Goal: Task Accomplishment & Management: Use online tool/utility

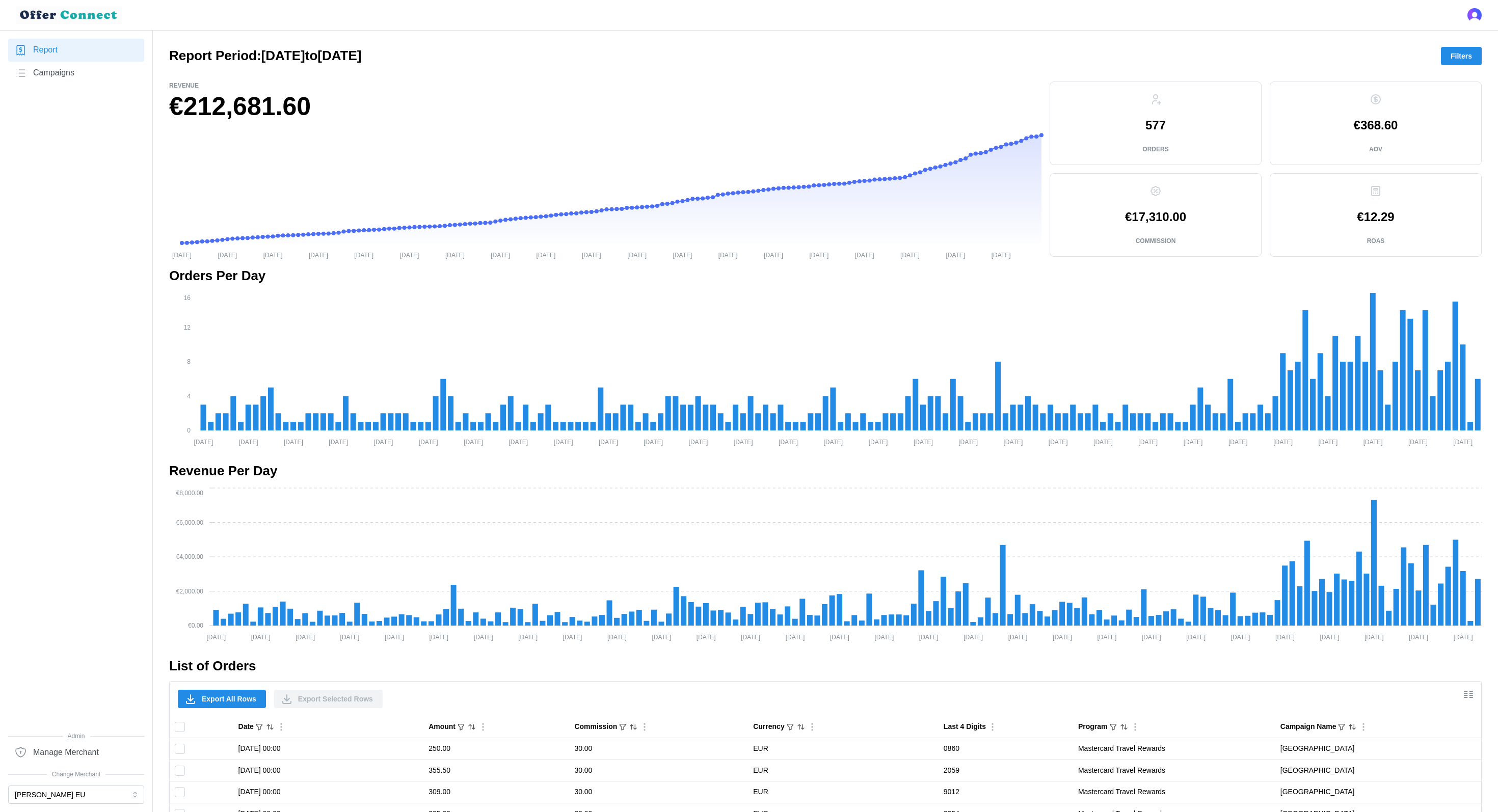
click at [1471, 62] on span "Filters" at bounding box center [1461, 56] width 22 height 17
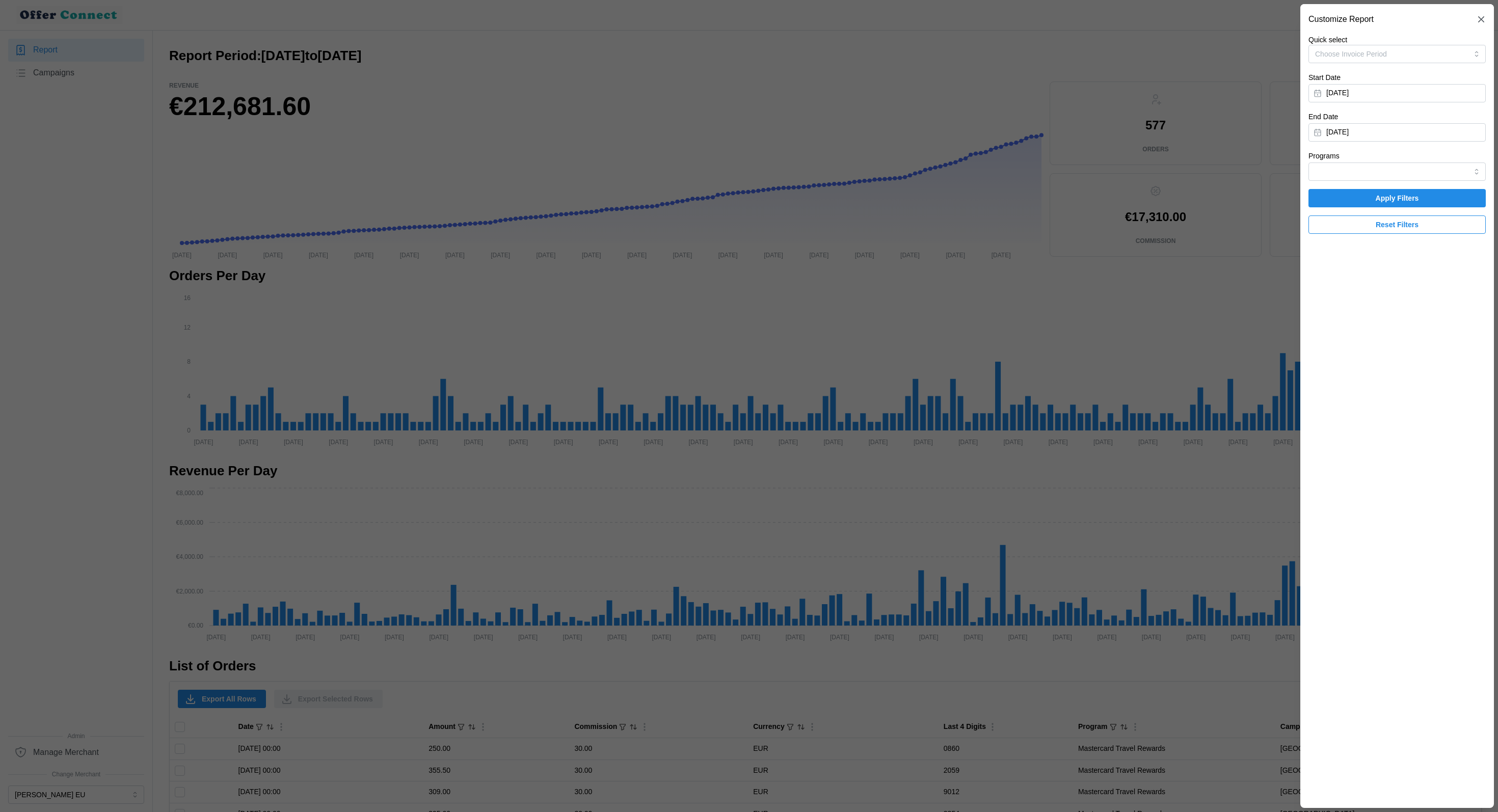
click at [895, 389] on div at bounding box center [749, 406] width 1498 height 812
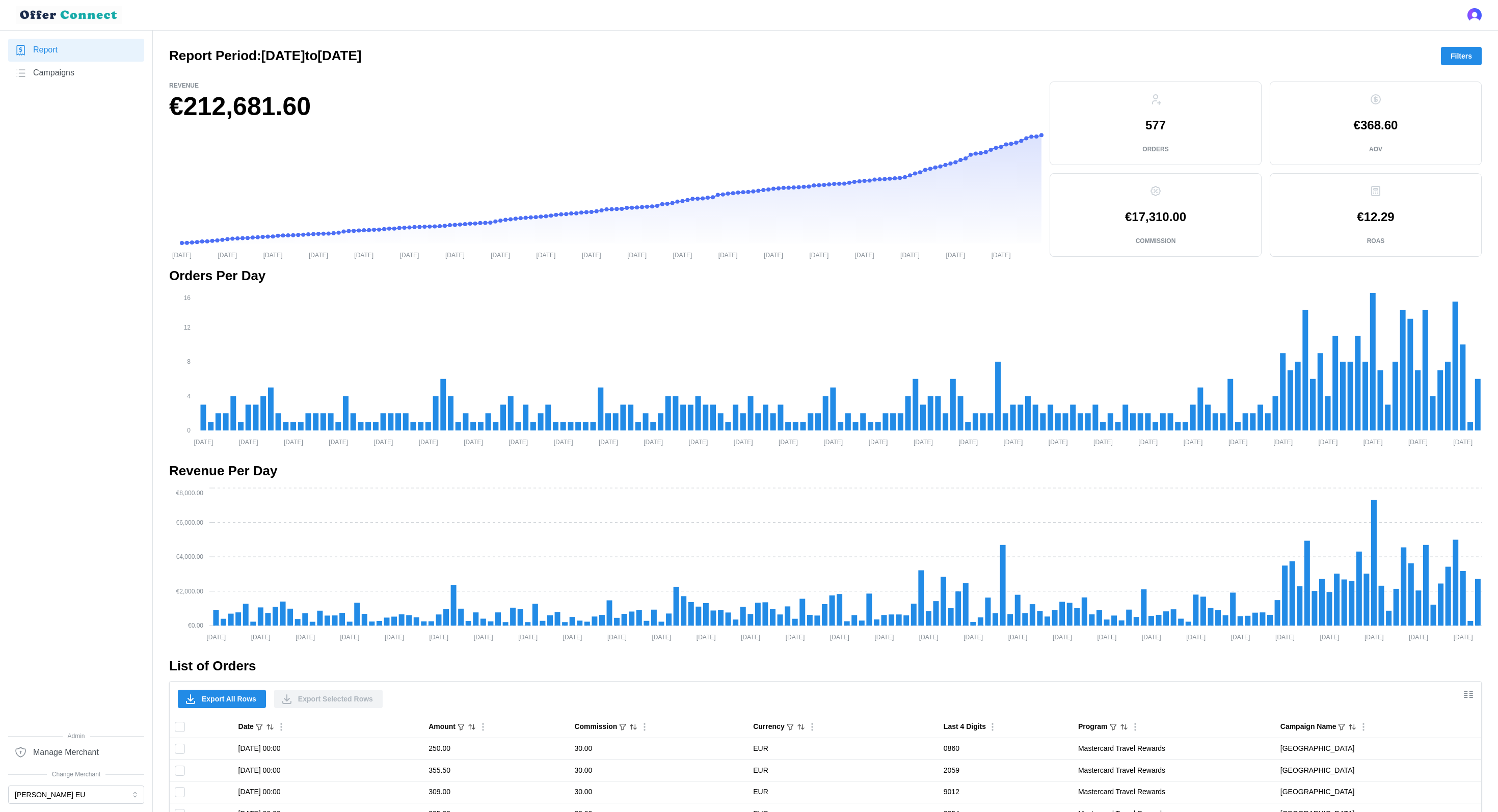
click at [1454, 65] on div at bounding box center [825, 73] width 1312 height 16
click at [1463, 55] on span "Filters" at bounding box center [1461, 56] width 22 height 17
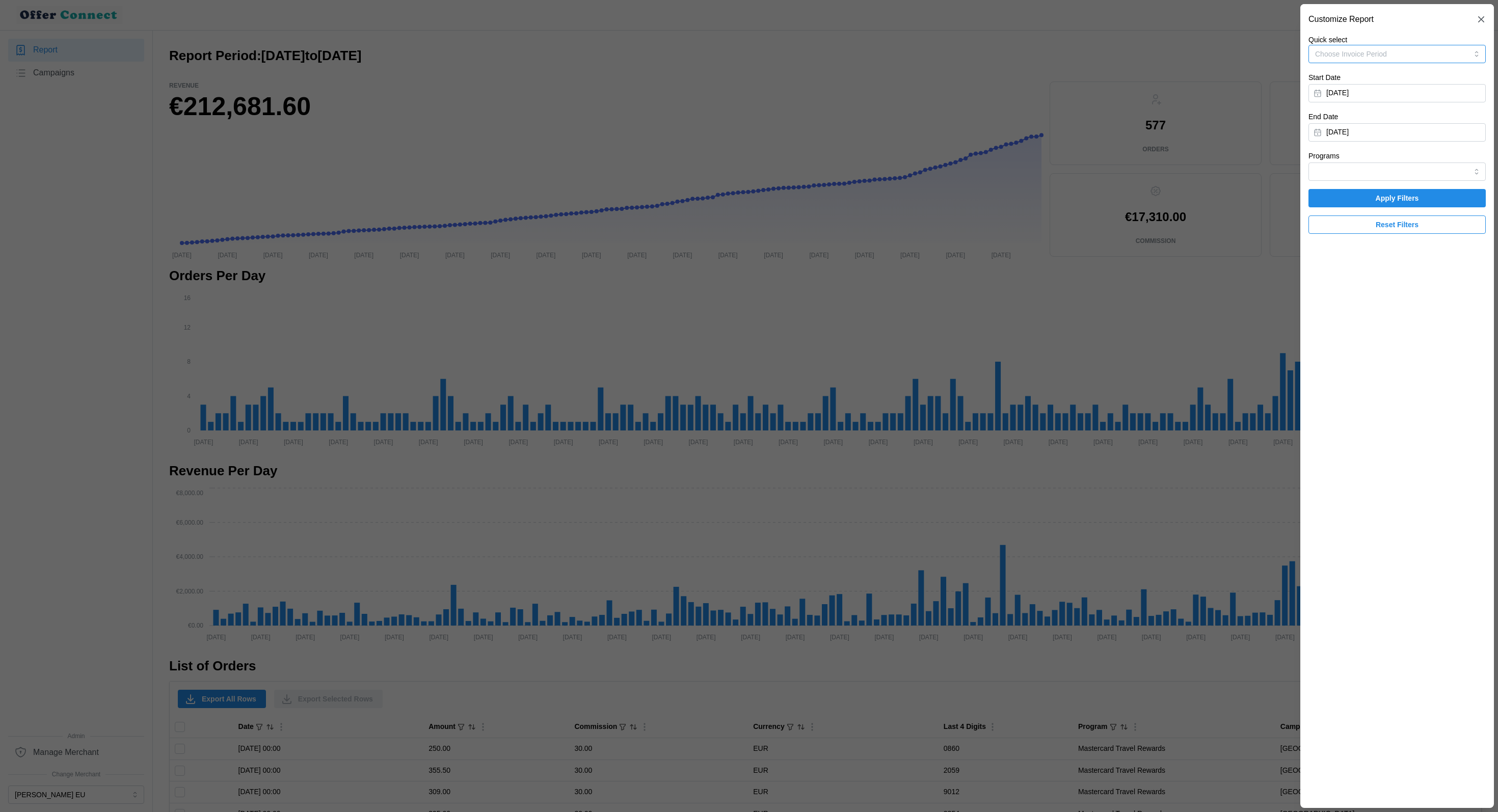
click at [1382, 51] on span "Choose Invoice Period" at bounding box center [1351, 54] width 72 height 8
click at [1382, 164] on p "[DATE] - [DATE]" at bounding box center [1356, 169] width 80 height 10
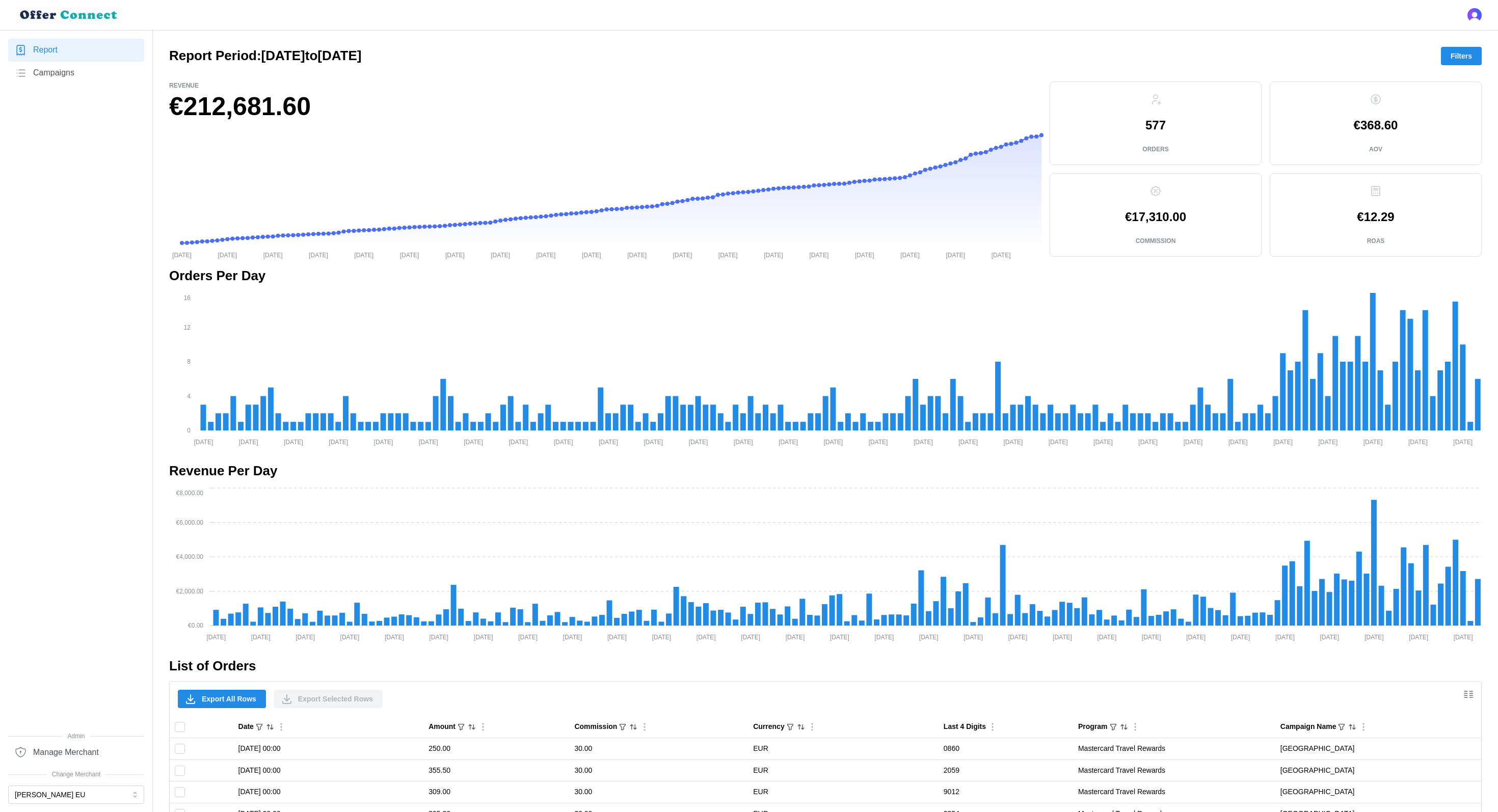
click at [1467, 54] on span "Filters" at bounding box center [1461, 56] width 22 height 17
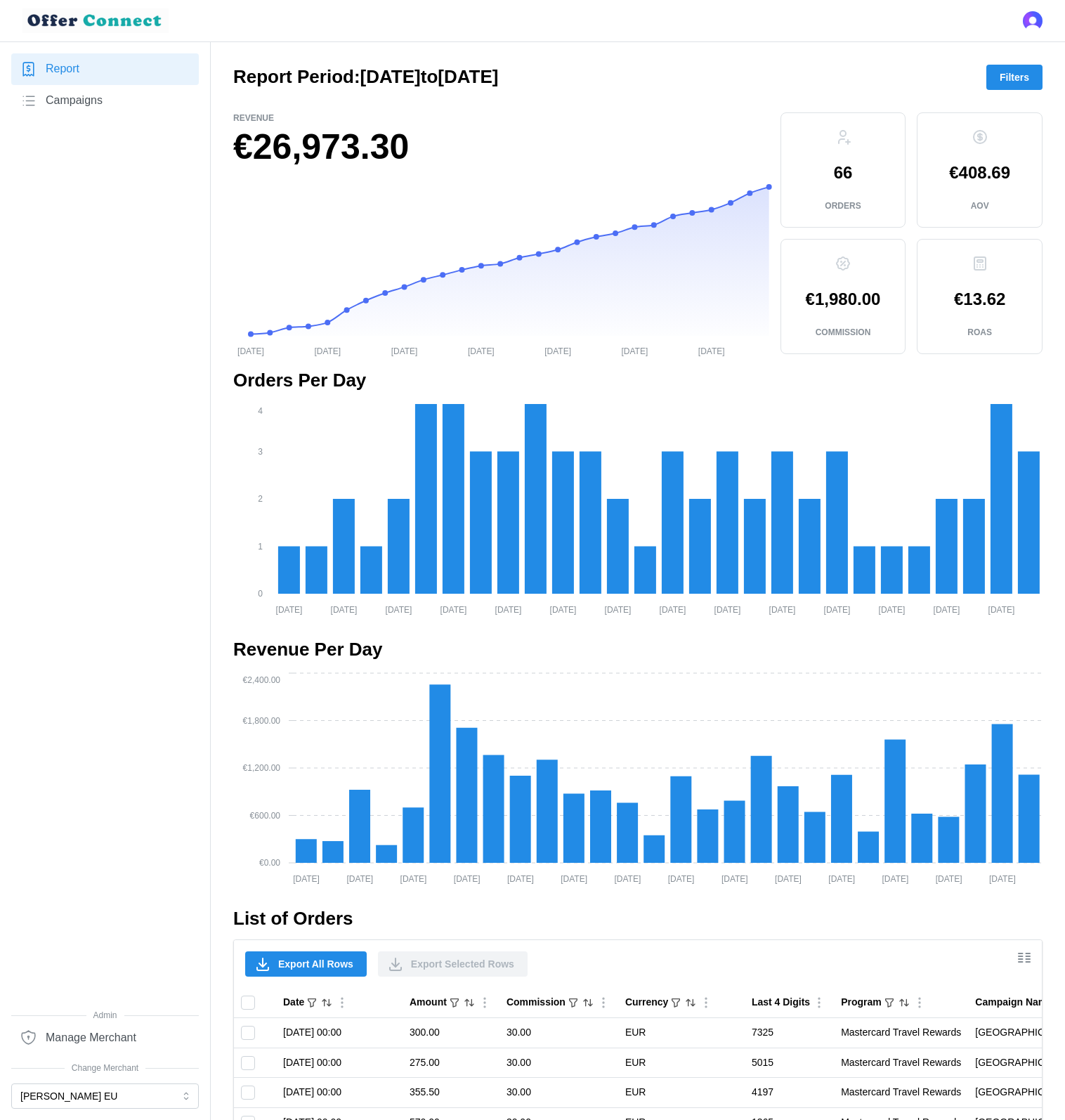
click at [1018, 80] on span "Filters" at bounding box center [1014, 77] width 30 height 24
click at [1018, 80] on body "Report Campaigns Admin Manage Merchant Change Merchant [PERSON_NAME] EU Report …" at bounding box center [532, 920] width 1065 height 1842
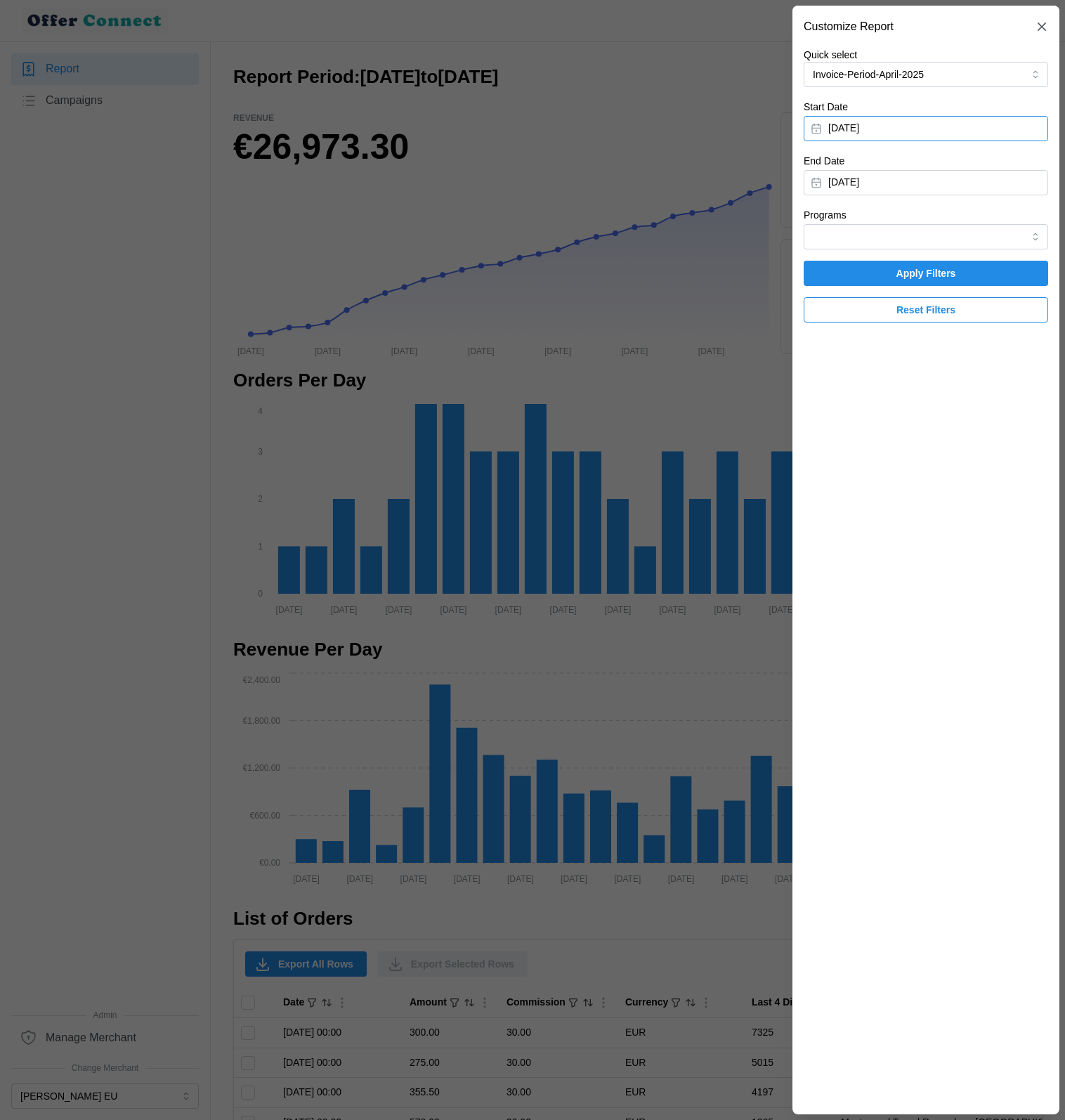
click at [917, 128] on button "[DATE]" at bounding box center [925, 129] width 245 height 26
click at [896, 93] on div "Quick select Invoice-Period-April-2025 Start Date [DATE] End Date [DATE] Progra…" at bounding box center [925, 185] width 245 height 275
click at [885, 79] on button "Invoice-Period-April-2025" at bounding box center [925, 75] width 245 height 26
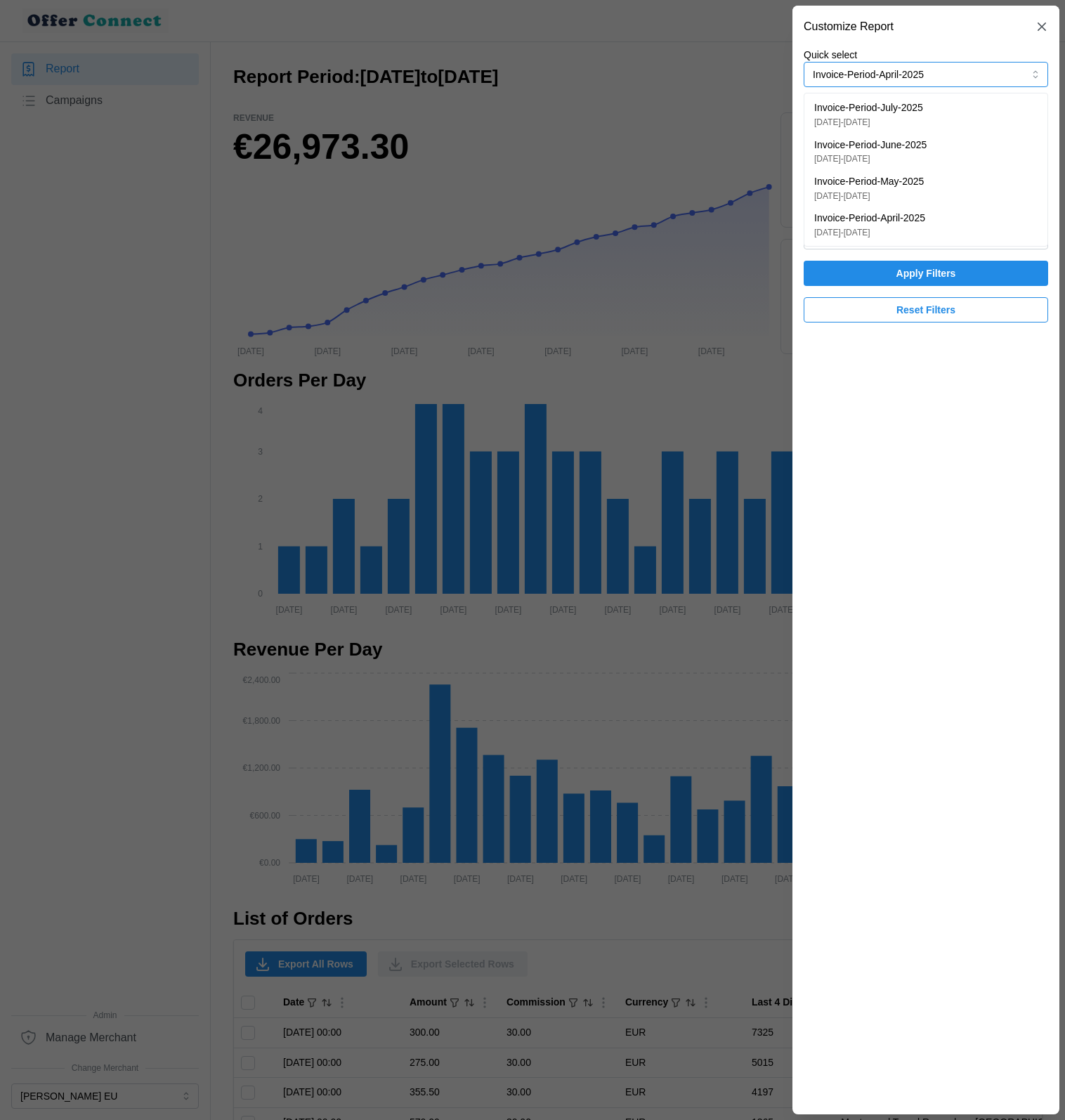
click at [939, 184] on div "Invoice-Period-May-2025 [DATE] - [DATE]" at bounding box center [926, 188] width 224 height 28
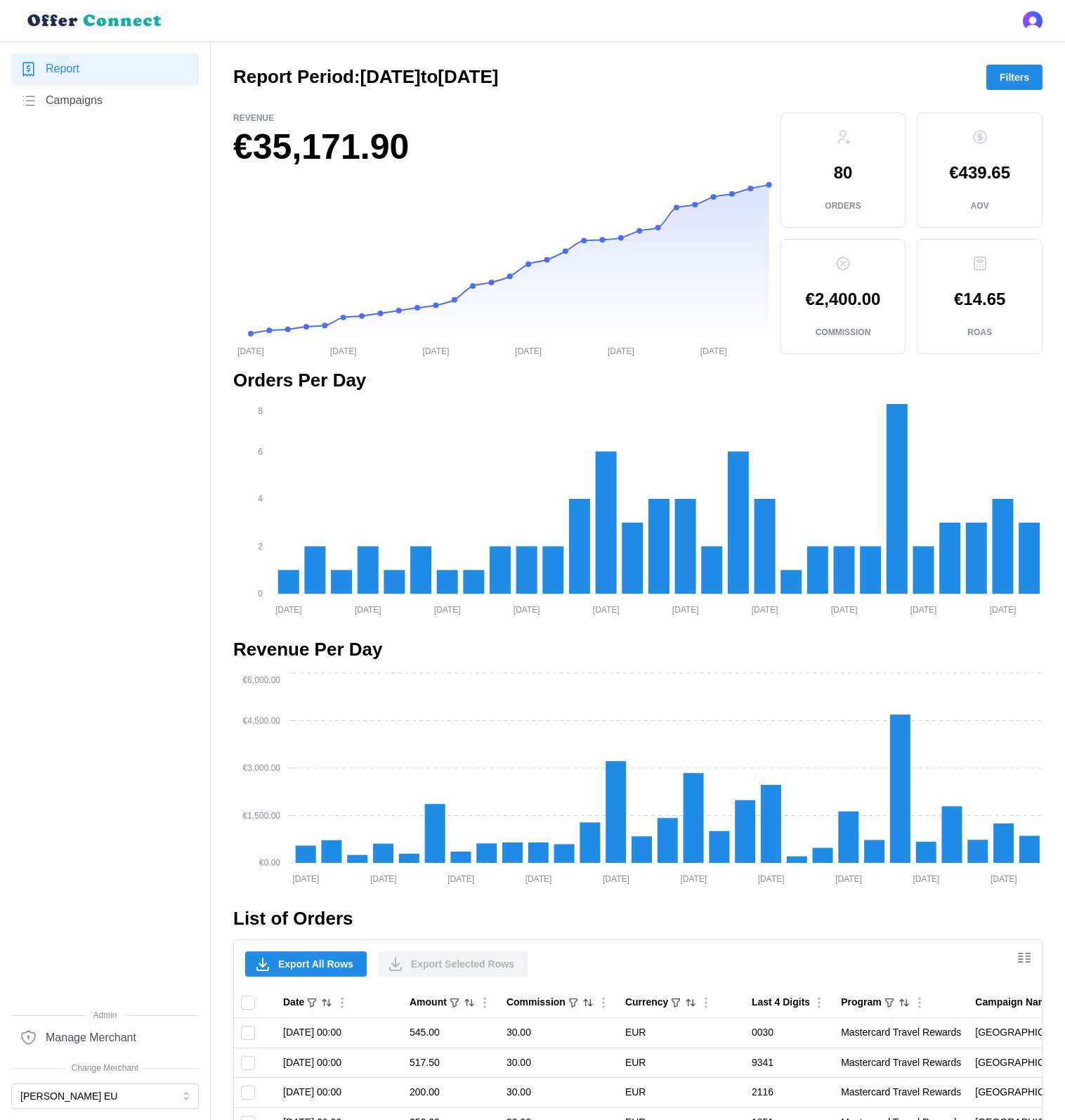
click at [1012, 79] on span "Filters" at bounding box center [1014, 77] width 30 height 24
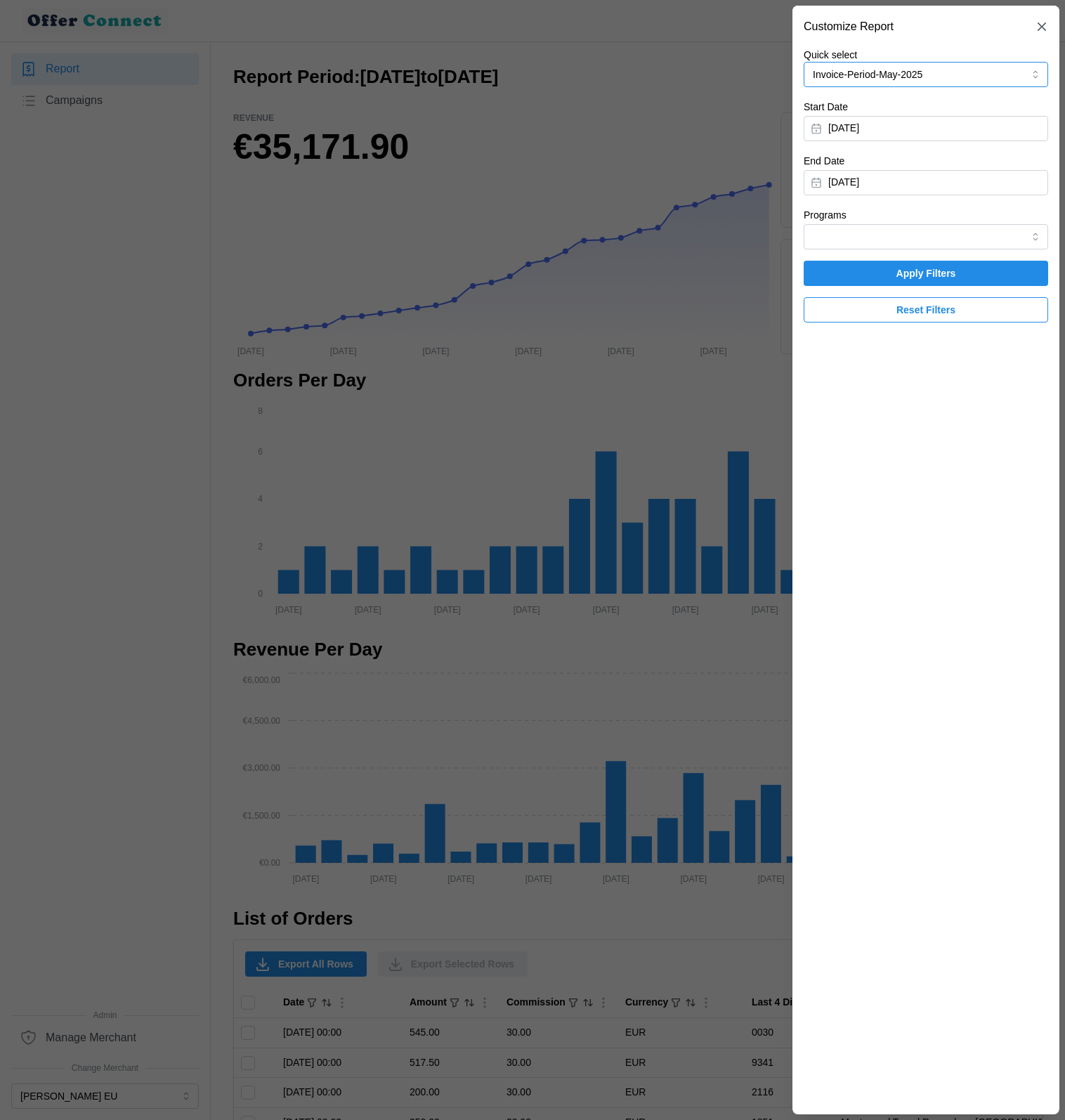
click at [938, 74] on button "Invoice-Period-May-2025" at bounding box center [925, 75] width 245 height 26
click at [927, 156] on p "[DATE] - [DATE]" at bounding box center [871, 159] width 112 height 14
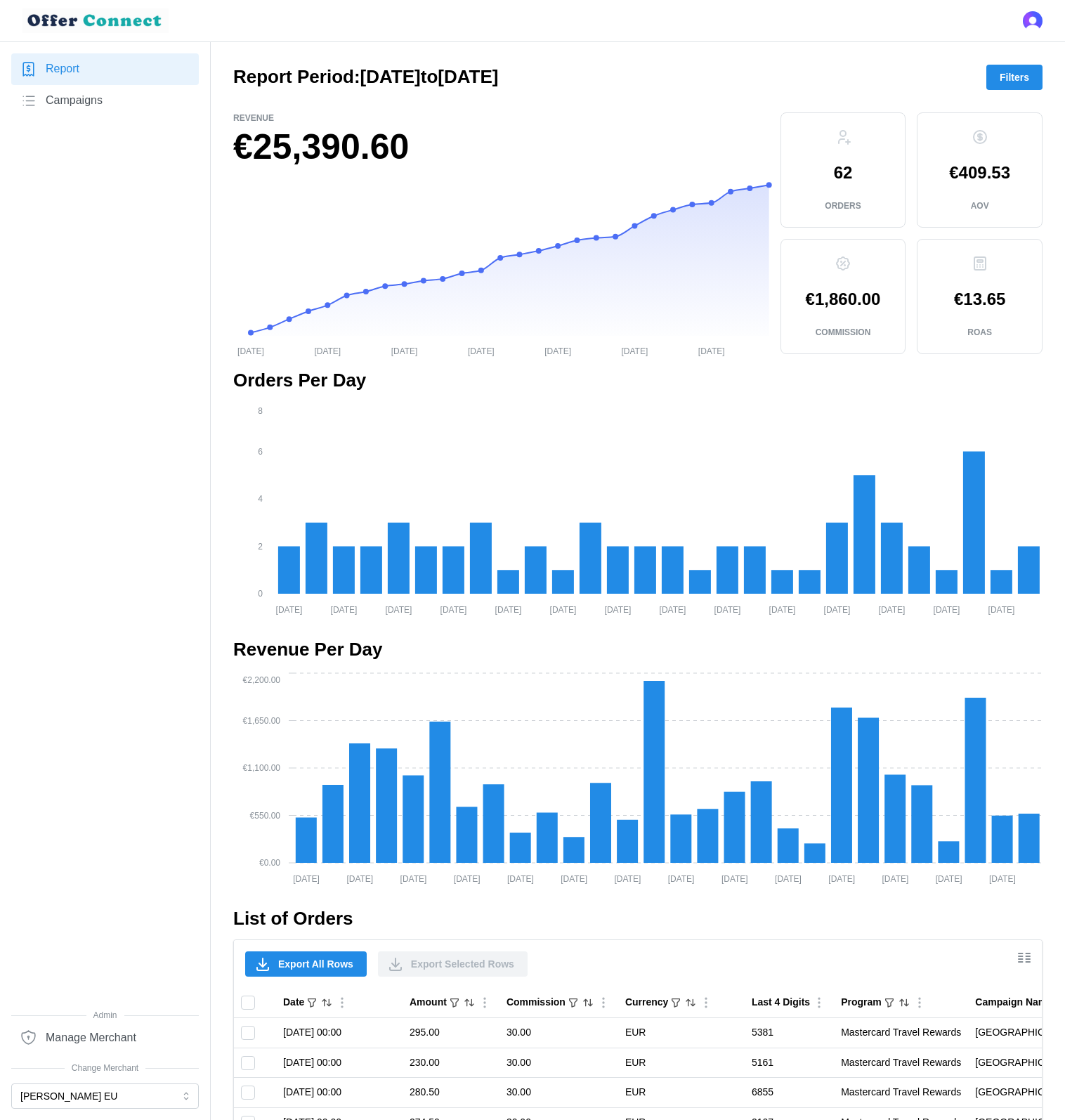
click at [1011, 87] on span "Filters" at bounding box center [1014, 77] width 30 height 24
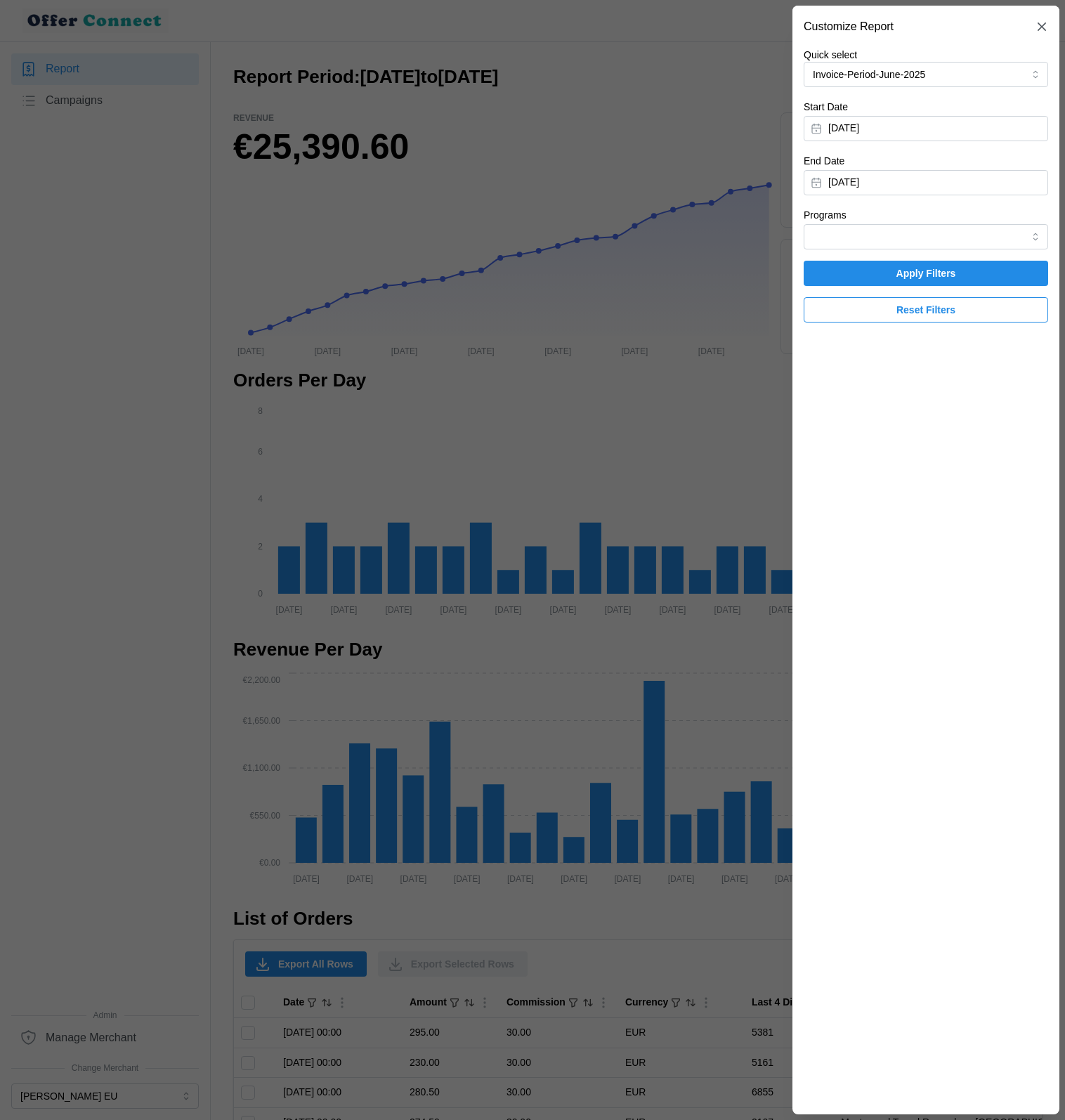
click at [257, 452] on div at bounding box center [532, 560] width 1065 height 1120
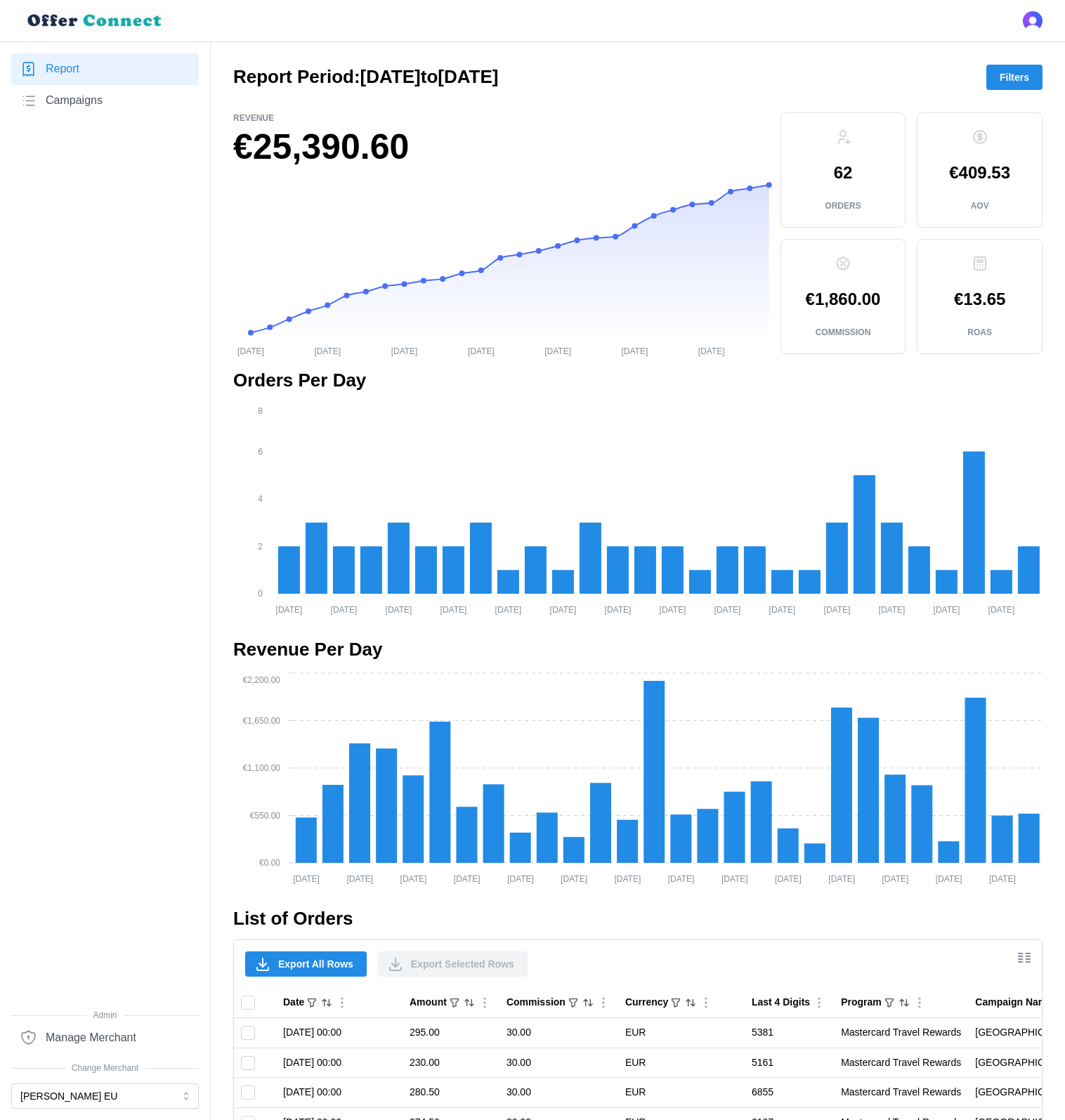
click at [1020, 79] on span "Filters" at bounding box center [1014, 77] width 30 height 24
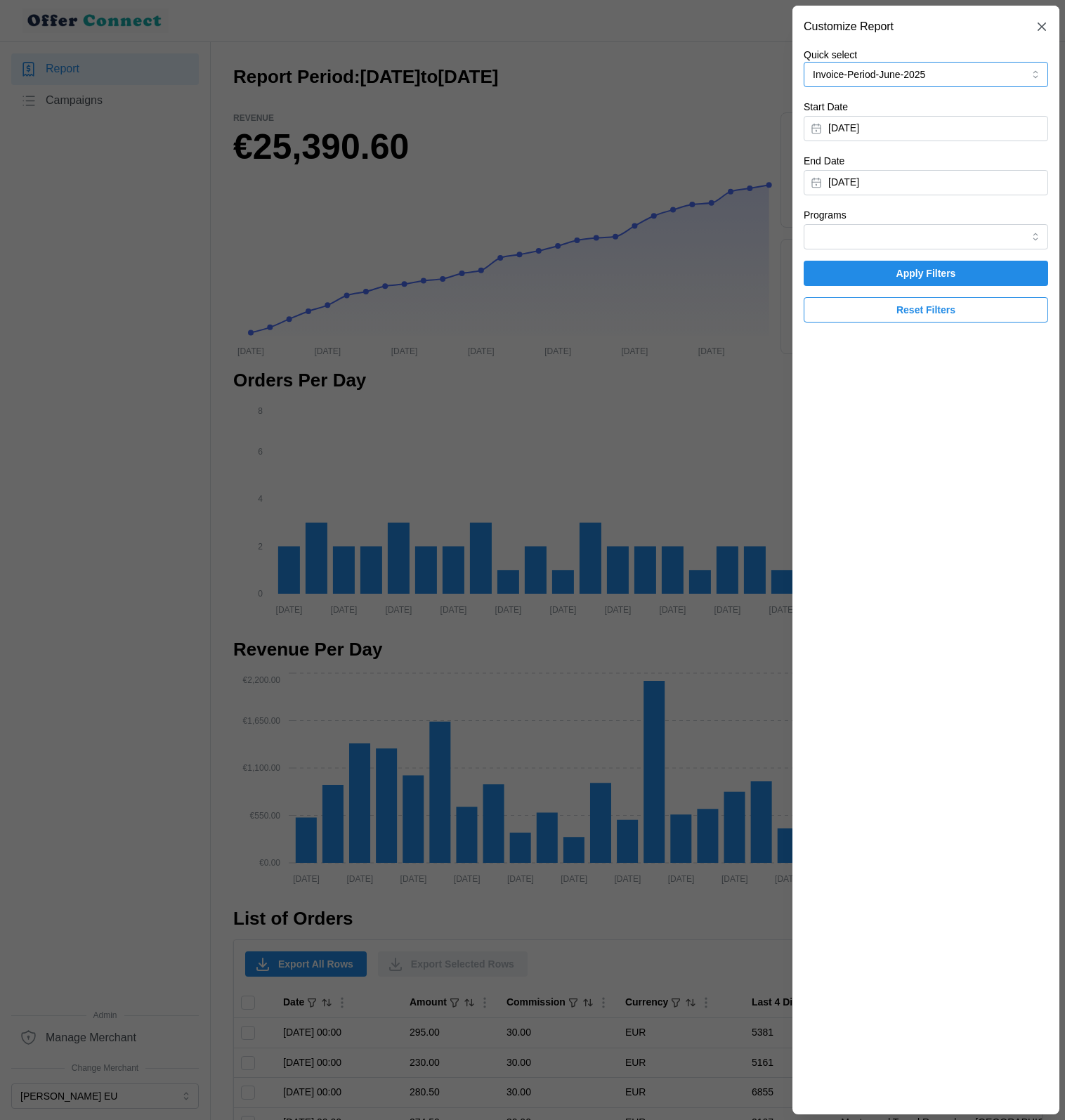
click at [903, 77] on button "Invoice-Period-June-2025" at bounding box center [925, 75] width 245 height 26
click at [941, 101] on div "Invoice-Period-July-2025 [DATE] - [DATE]" at bounding box center [926, 114] width 224 height 28
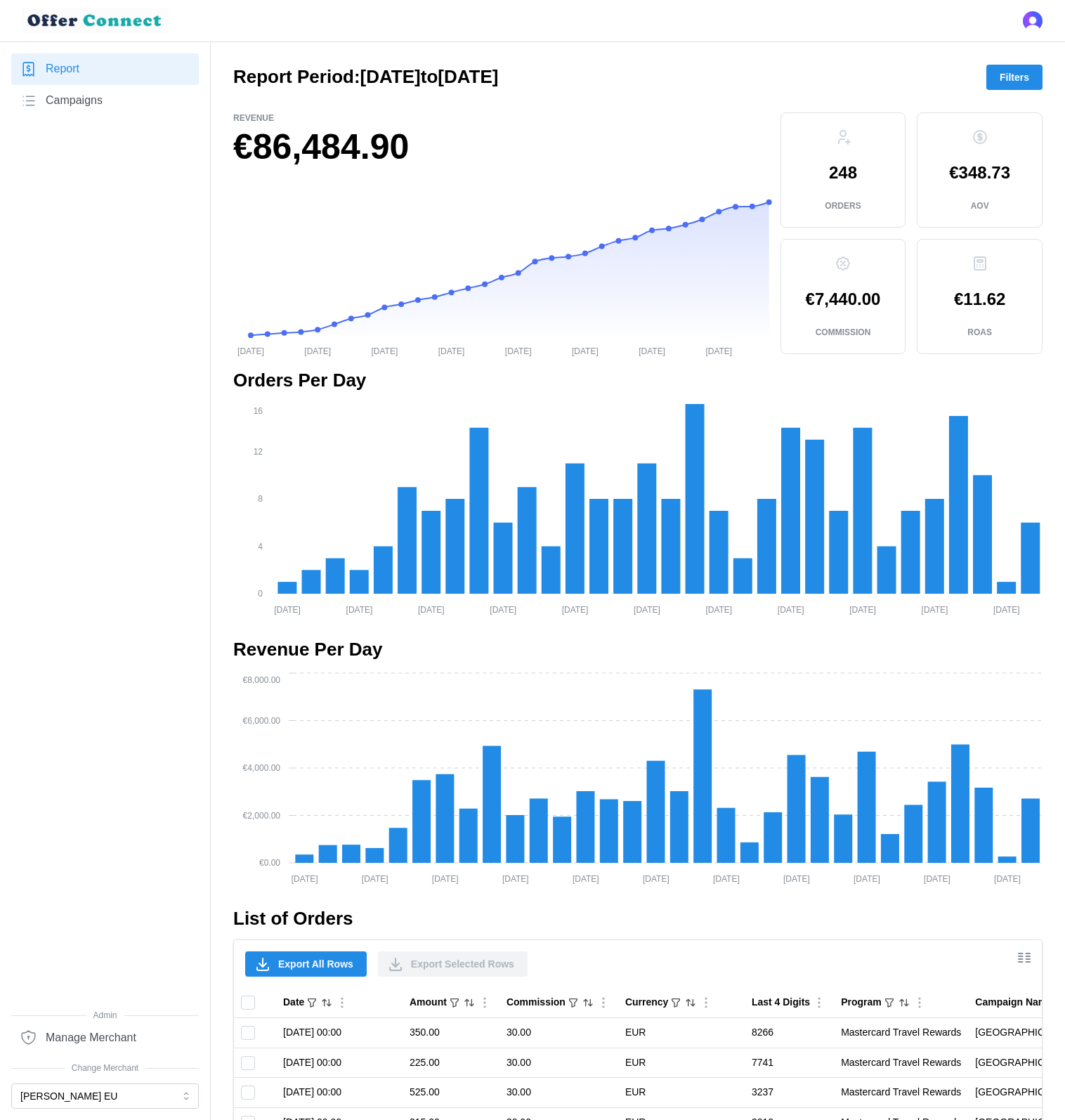
click at [1013, 84] on span "Filters" at bounding box center [1014, 77] width 30 height 24
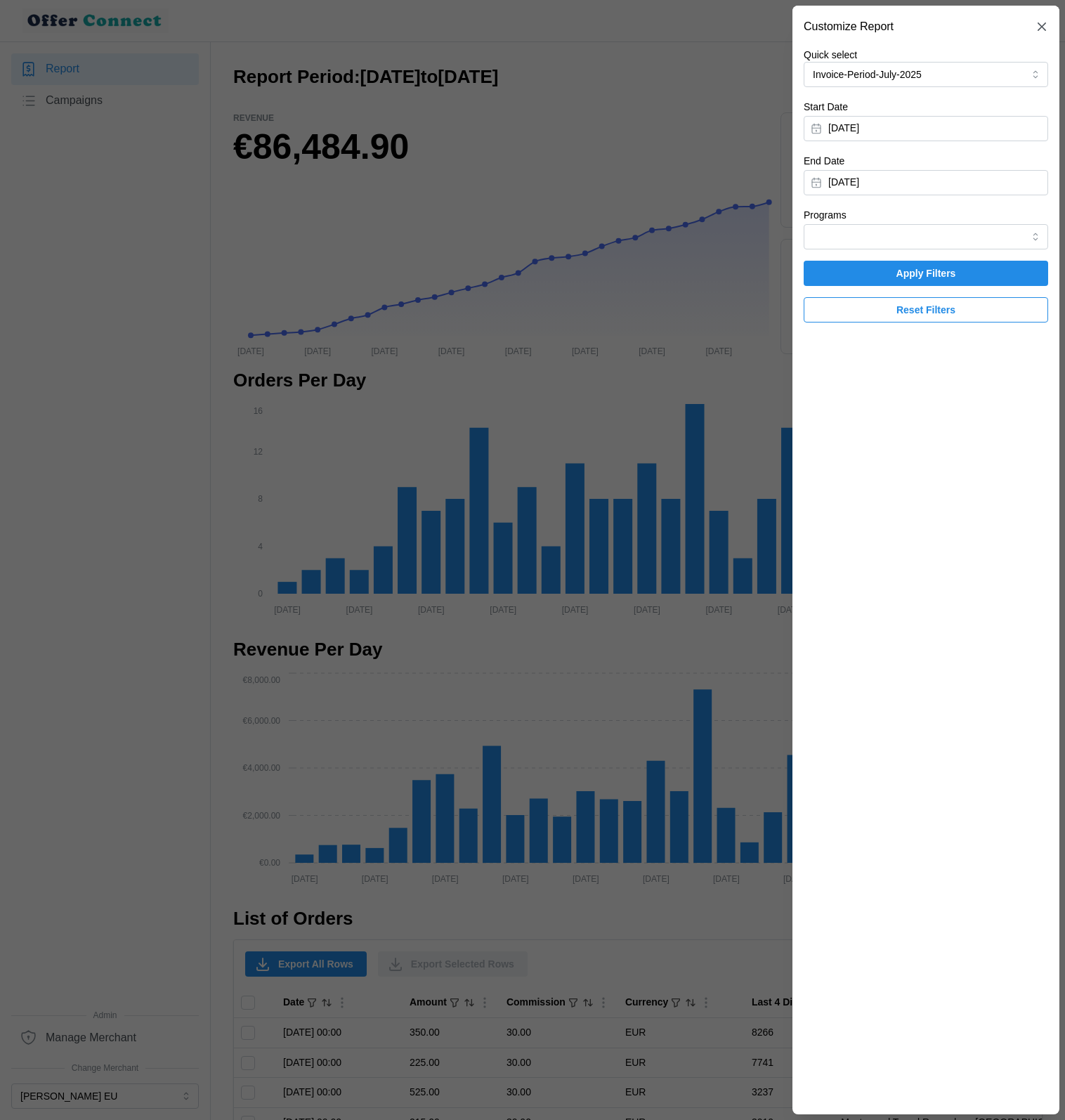
click at [641, 241] on div at bounding box center [532, 560] width 1065 height 1120
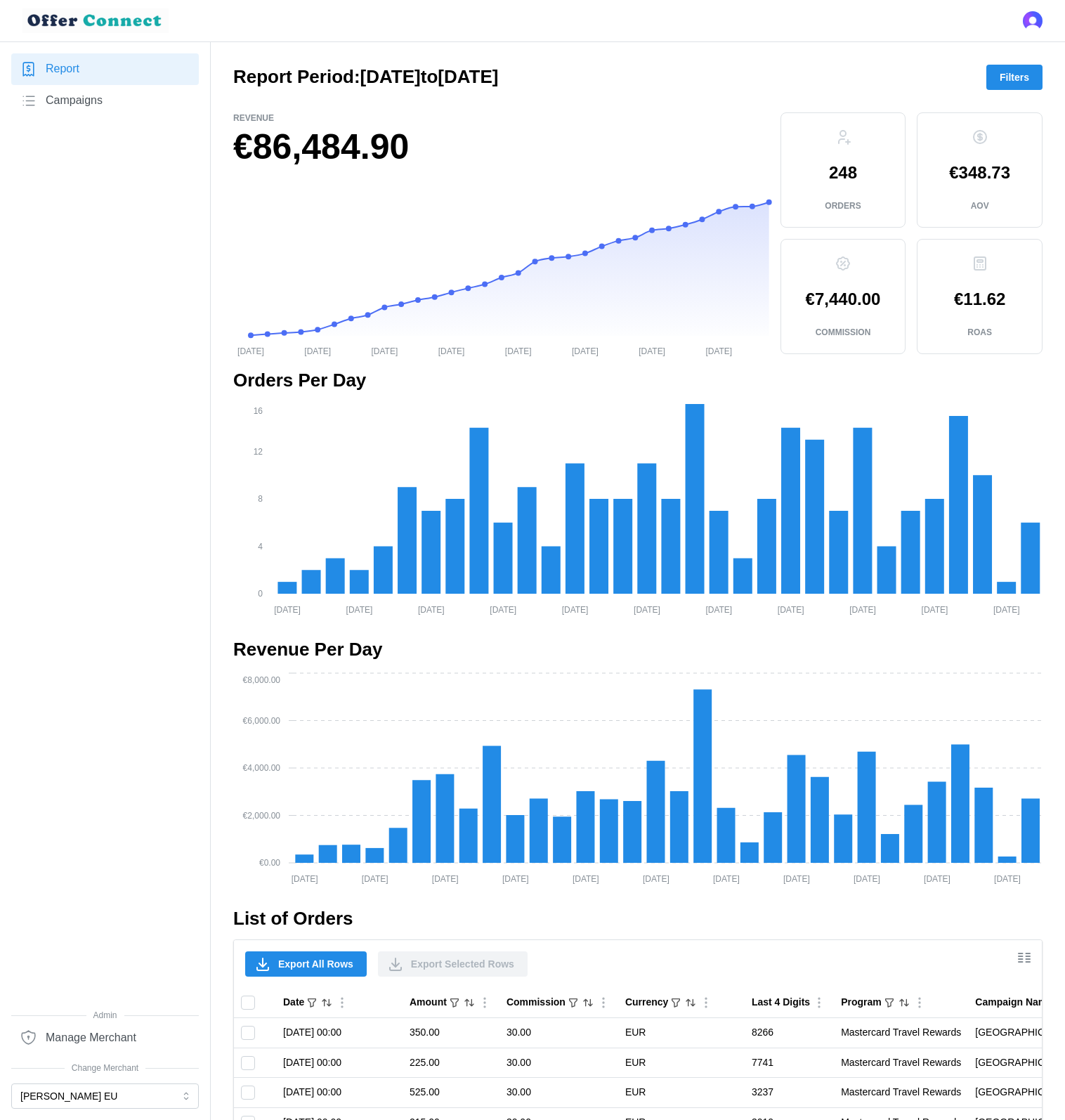
click at [1022, 79] on span "Filters" at bounding box center [1014, 77] width 30 height 24
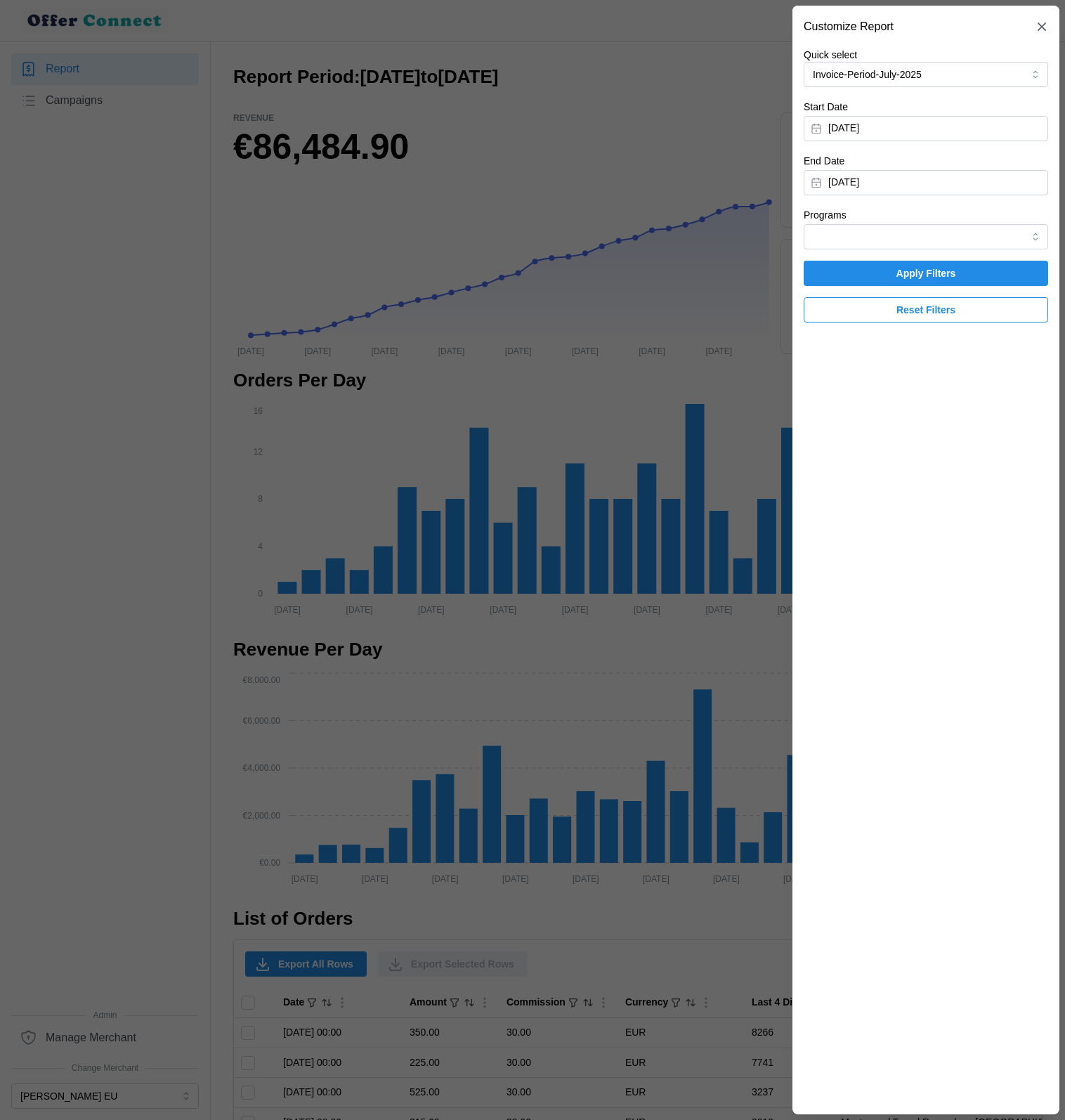
click at [532, 175] on div at bounding box center [532, 560] width 1065 height 1120
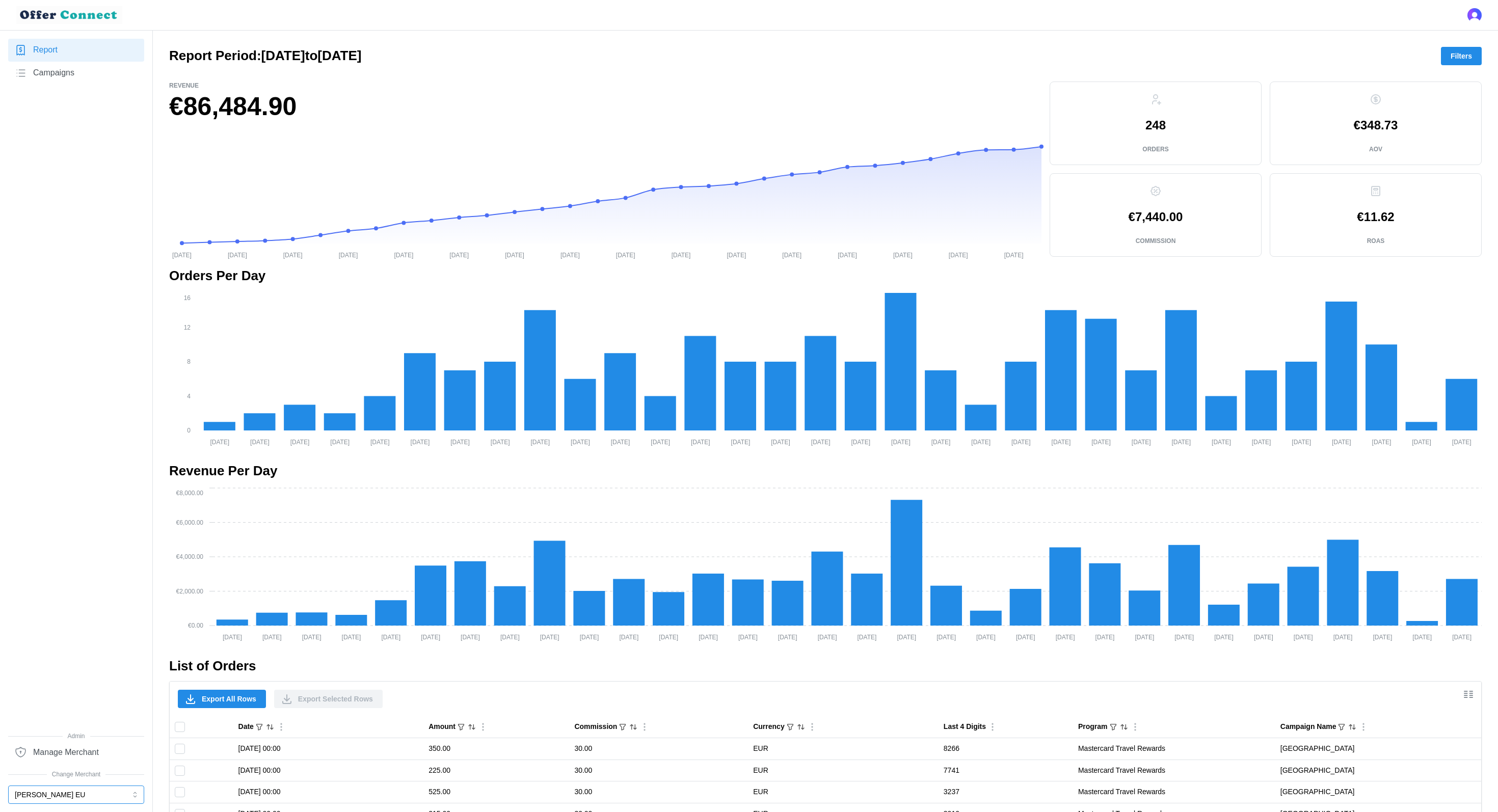
click at [62, 793] on button "[PERSON_NAME] EU" at bounding box center [76, 795] width 136 height 19
click at [92, 650] on div "[PERSON_NAME] EU" at bounding box center [76, 650] width 121 height 11
click at [88, 787] on button "[PERSON_NAME] EU" at bounding box center [76, 795] width 136 height 19
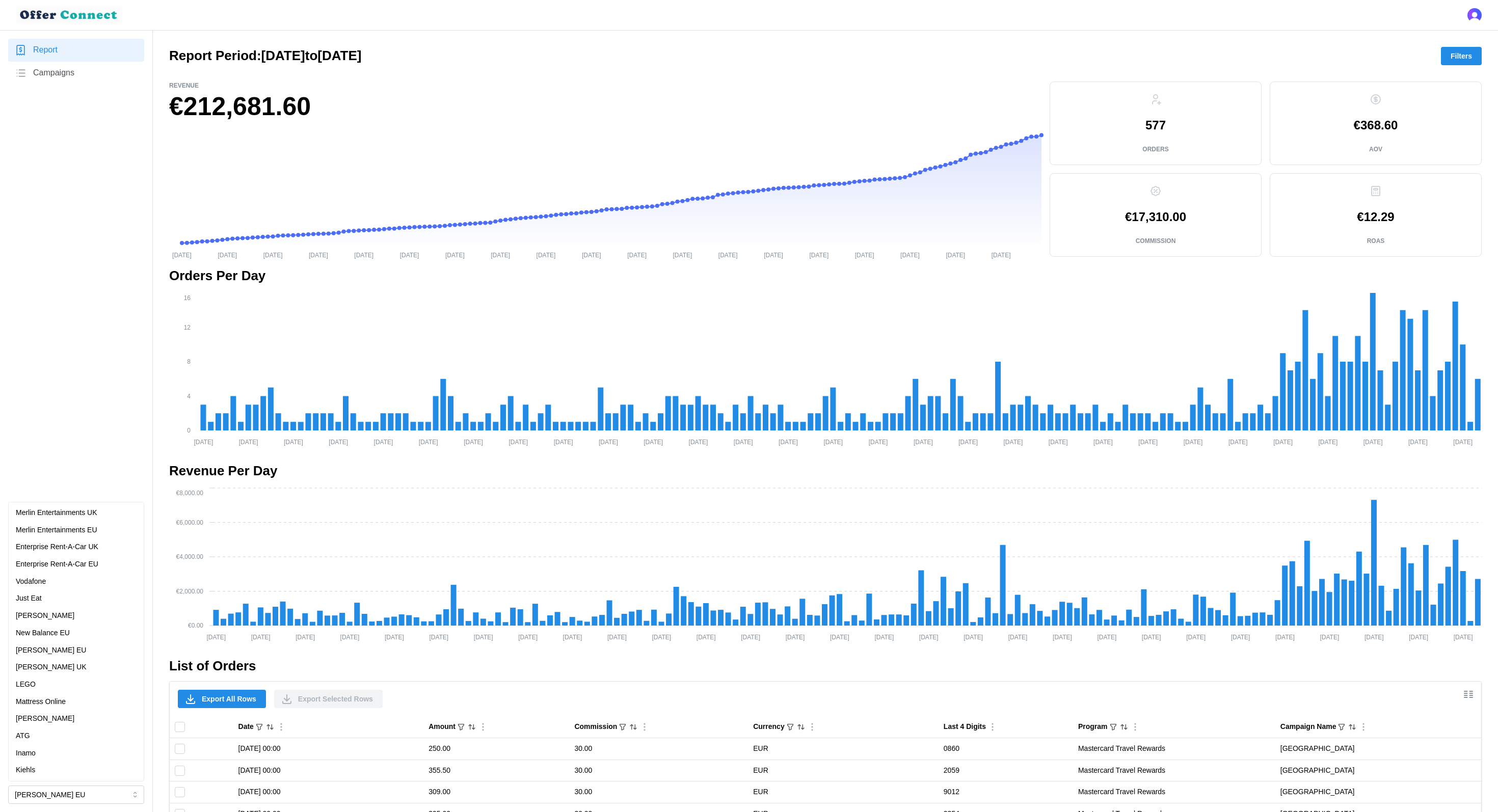
click at [1464, 69] on div at bounding box center [825, 73] width 1312 height 16
click at [1459, 56] on span "Filters" at bounding box center [1461, 56] width 22 height 17
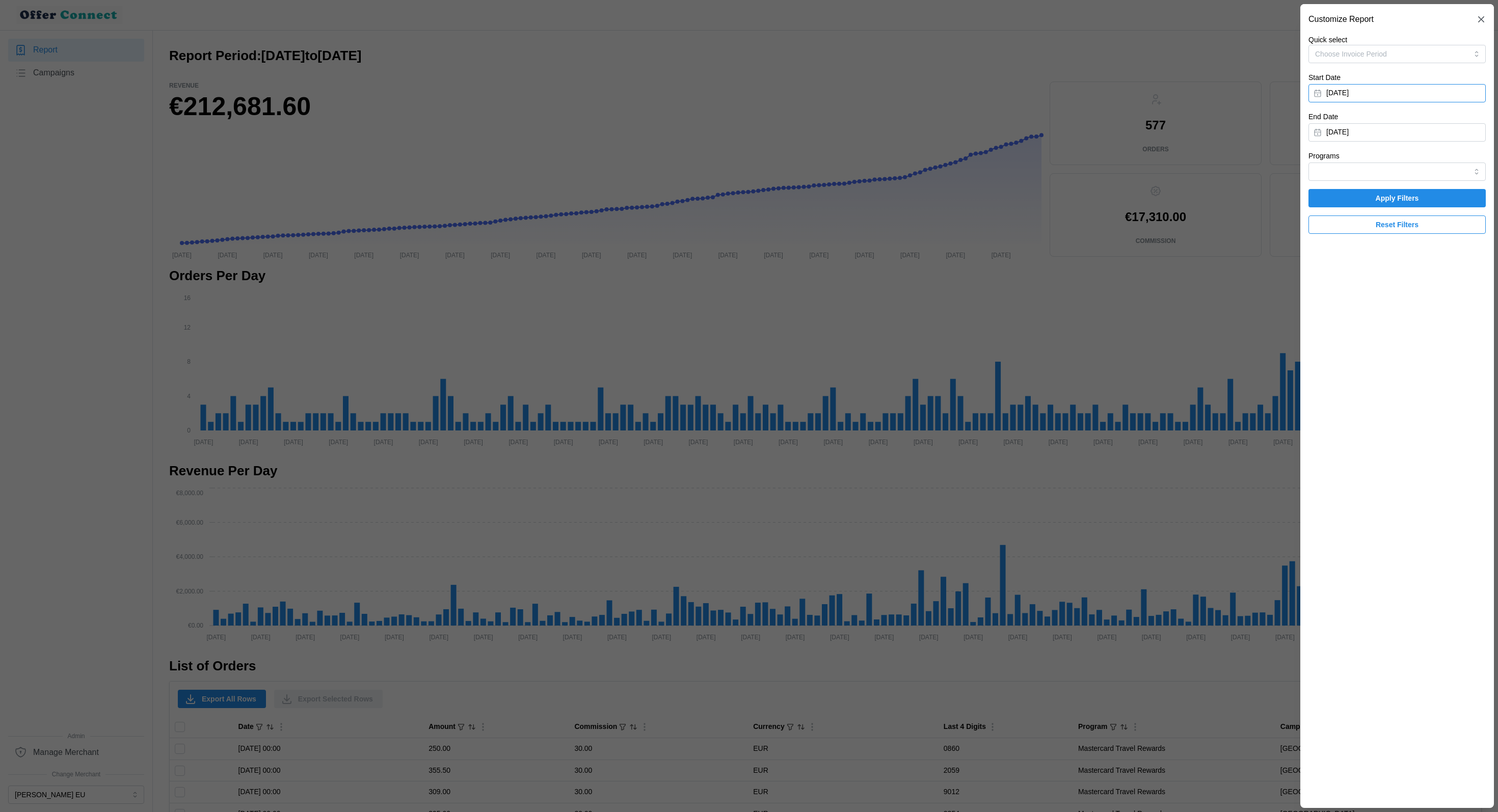
click at [1404, 100] on button "[DATE]" at bounding box center [1397, 94] width 177 height 19
click at [1432, 121] on button "button" at bounding box center [1440, 123] width 19 height 19
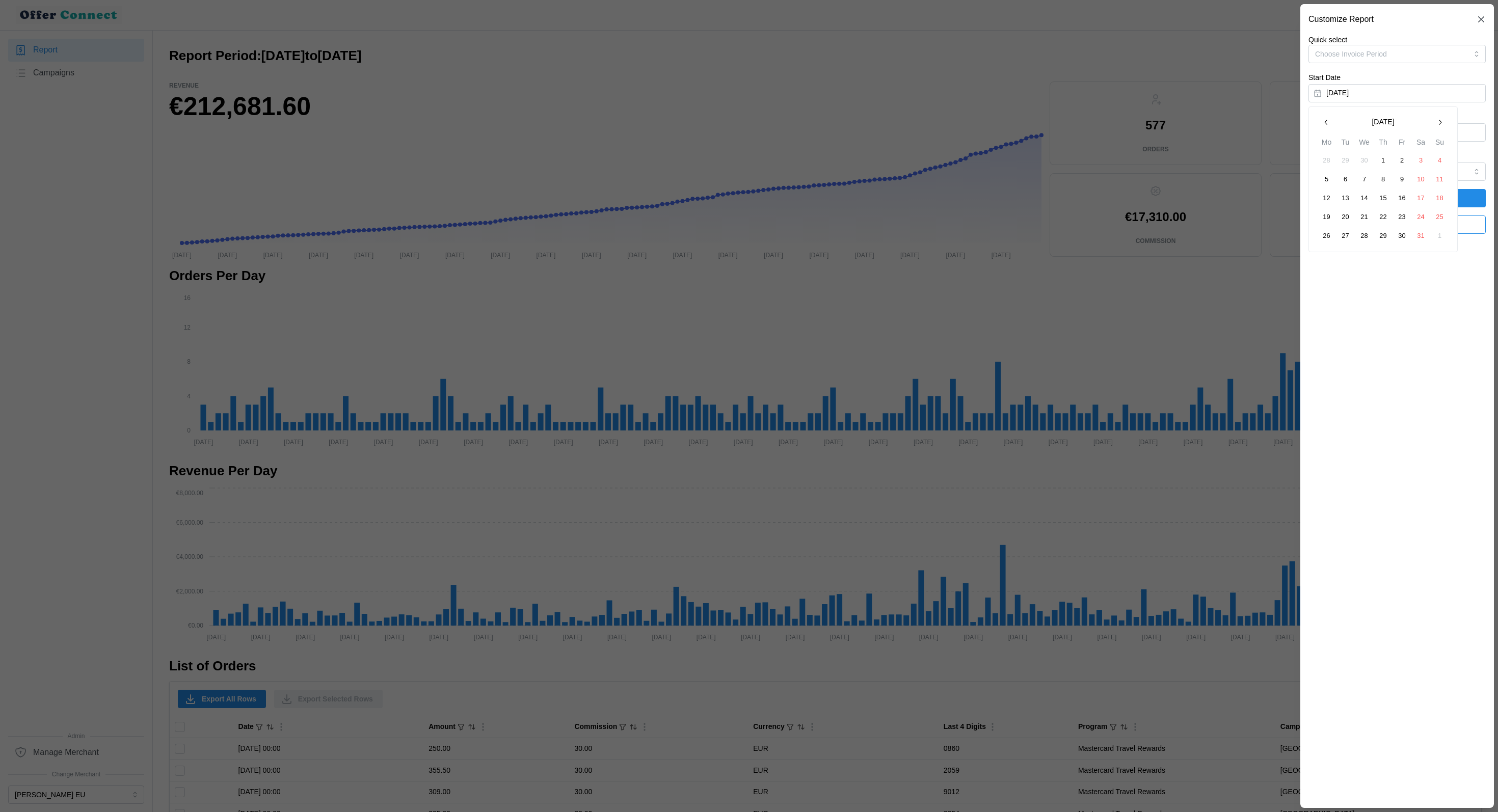
click at [1432, 121] on button "button" at bounding box center [1440, 123] width 19 height 19
click at [1349, 166] on button "1" at bounding box center [1346, 160] width 19 height 19
click at [1385, 127] on button "[DATE]" at bounding box center [1397, 133] width 177 height 19
click at [1321, 166] on button "button" at bounding box center [1326, 162] width 19 height 19
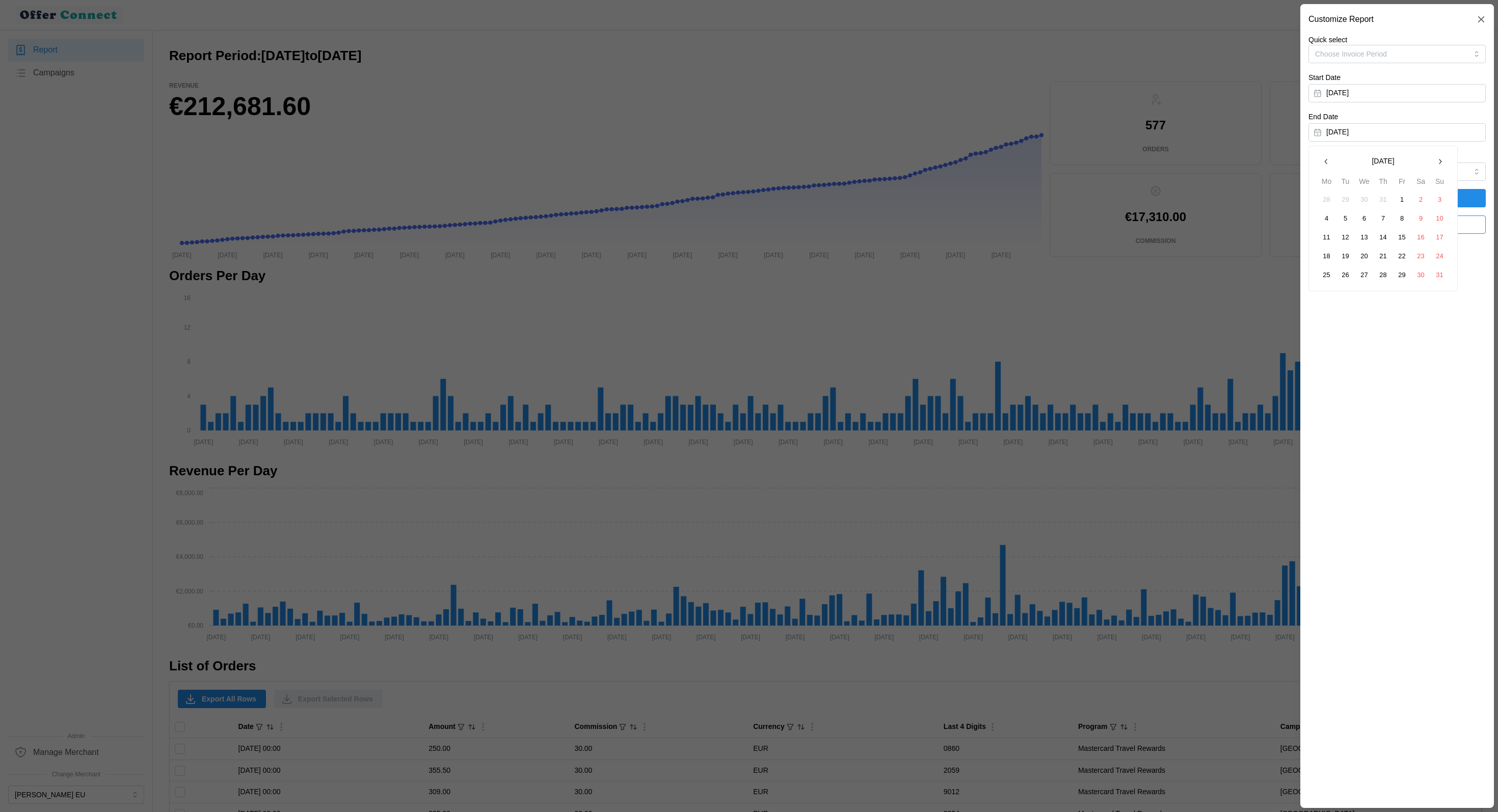
click at [1321, 166] on button "button" at bounding box center [1326, 162] width 19 height 19
click at [1390, 277] on button "31" at bounding box center [1383, 275] width 19 height 19
click at [1452, 195] on span "Apply Filters" at bounding box center [1397, 198] width 158 height 17
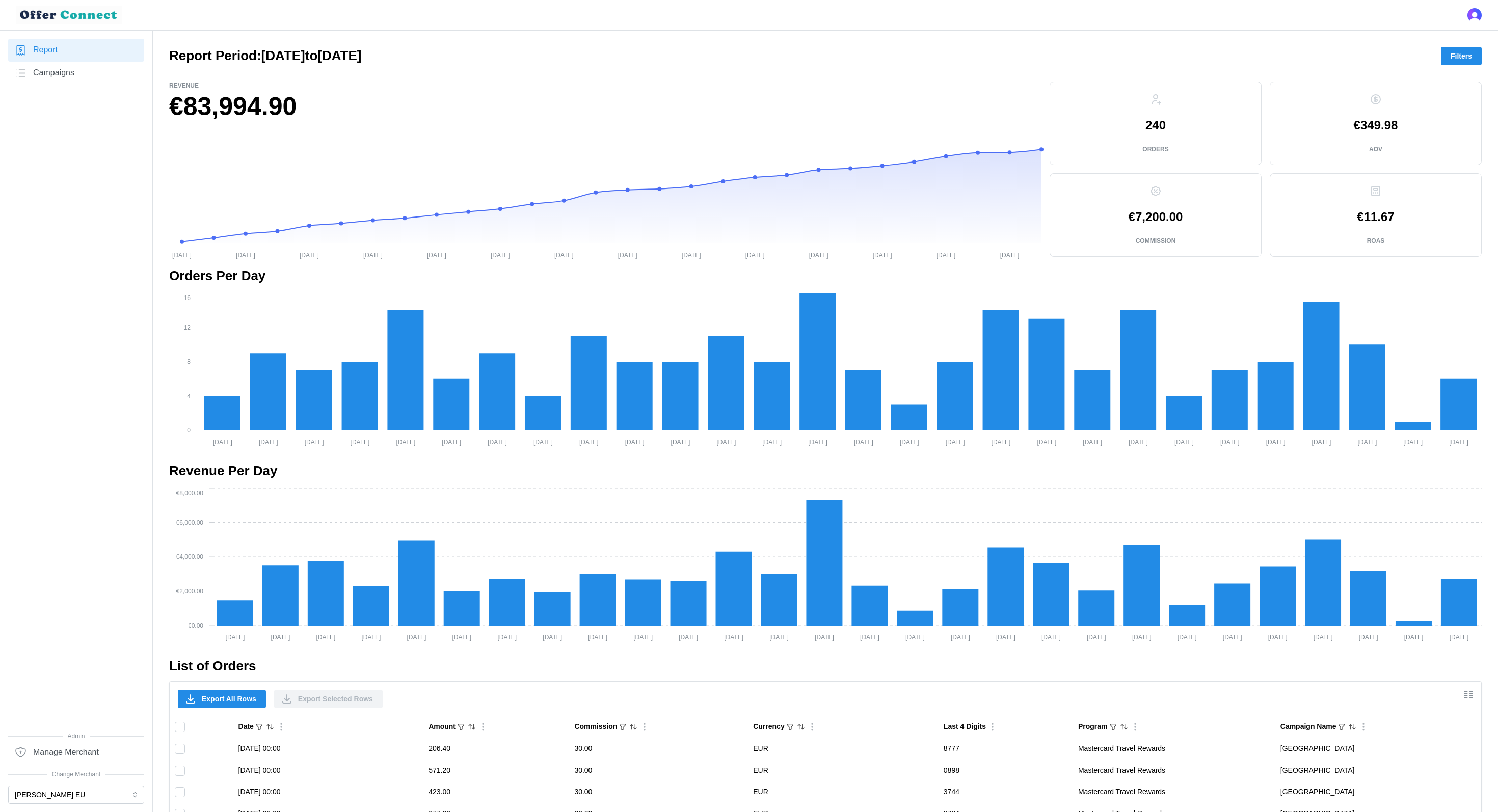
click at [241, 108] on h1 "€83,994.90" at bounding box center [605, 106] width 872 height 33
copy div "€83,994.90"
click at [231, 704] on span "Export All Rows" at bounding box center [229, 699] width 55 height 17
